Goal: Register for event/course

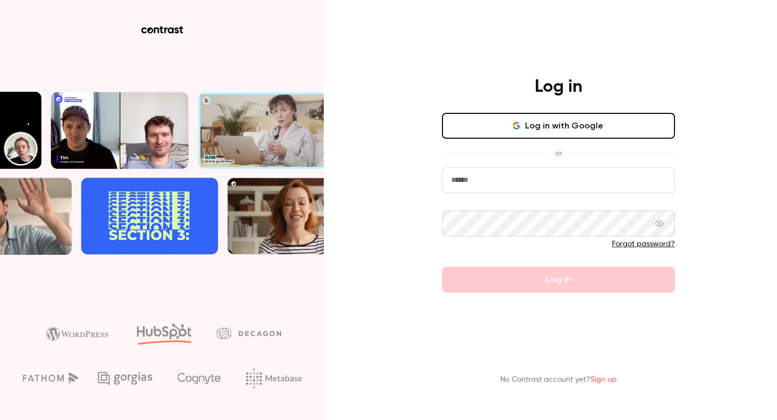
click at [581, 127] on button "Log in with Google" at bounding box center [558, 126] width 233 height 26
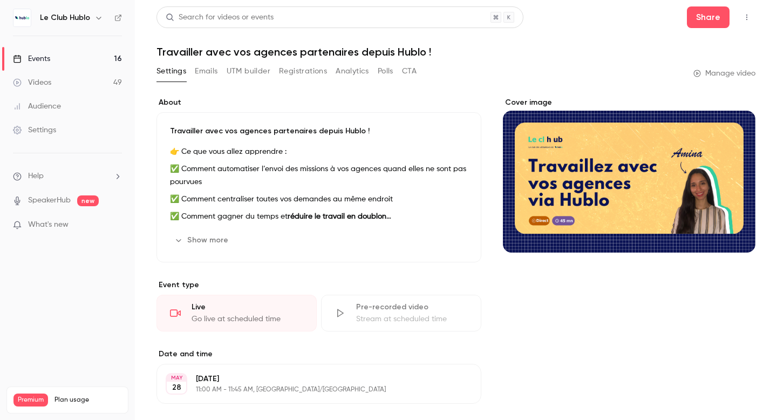
click at [54, 65] on link "Events 16" at bounding box center [67, 59] width 135 height 24
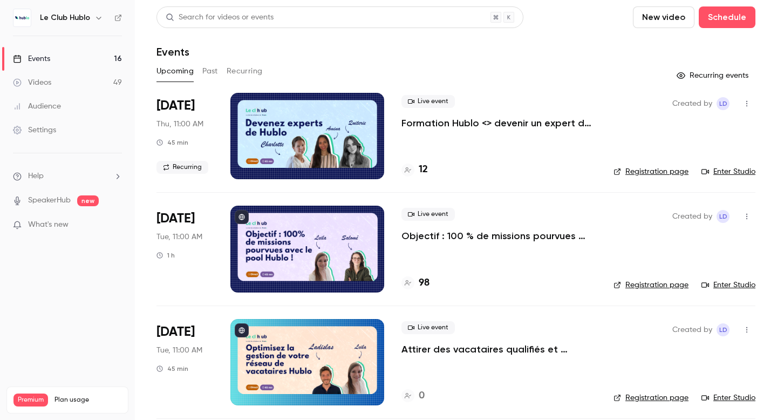
click at [491, 125] on p "Formation Hublo <> devenir un expert de la plateforme !" at bounding box center [498, 123] width 195 height 13
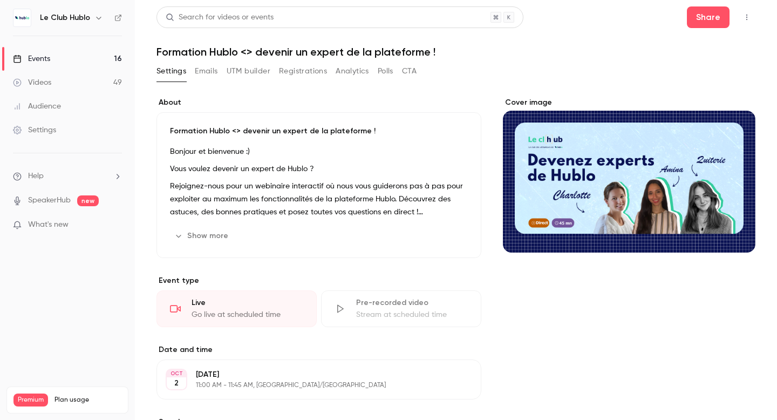
click at [742, 23] on button "button" at bounding box center [746, 17] width 17 height 17
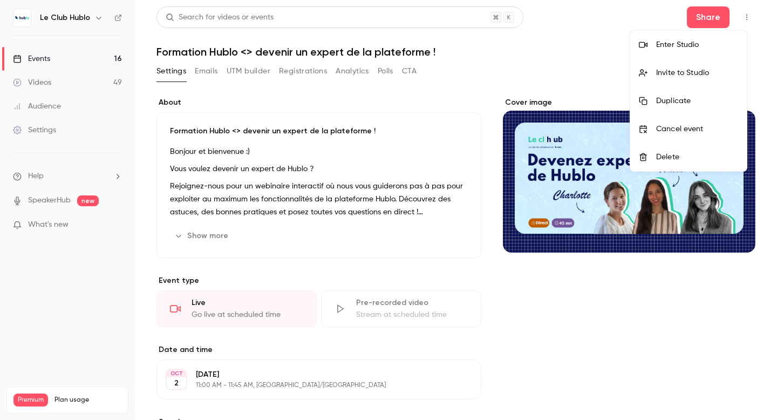
click at [705, 46] on div "Enter Studio" at bounding box center [697, 44] width 82 height 11
